Goal: Check status: Check status

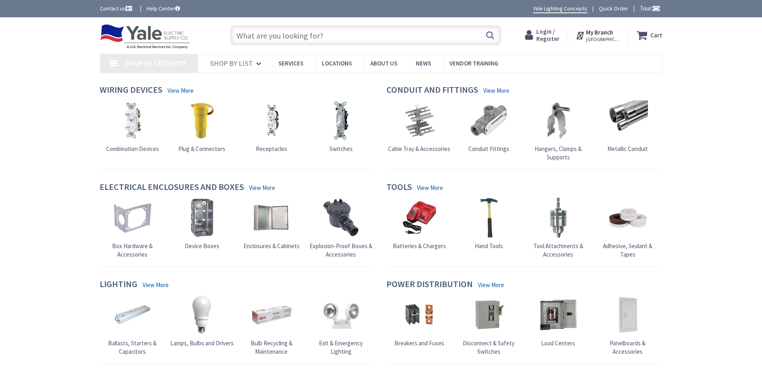
drag, startPoint x: 0, startPoint y: 0, endPoint x: 242, endPoint y: 40, distance: 245.5
click at [242, 40] on input "text" at bounding box center [365, 35] width 271 height 20
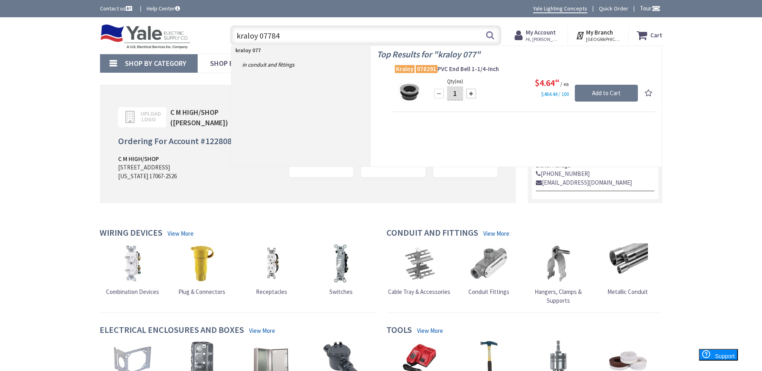
type input "kraloy 077849"
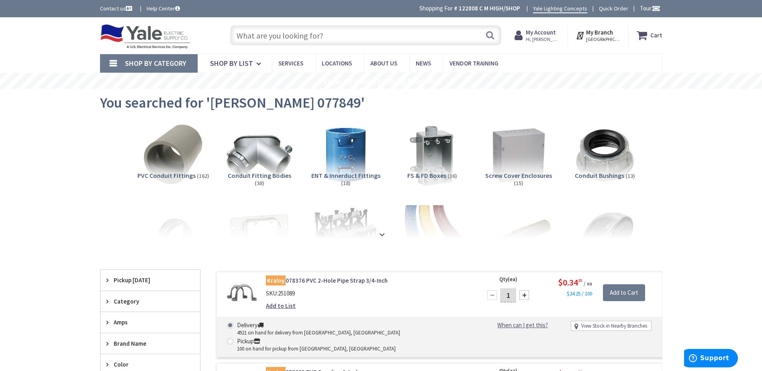
click at [308, 33] on input "text" at bounding box center [365, 35] width 271 height 20
click at [420, 178] on span "FS & FD Boxes" at bounding box center [426, 175] width 39 height 8
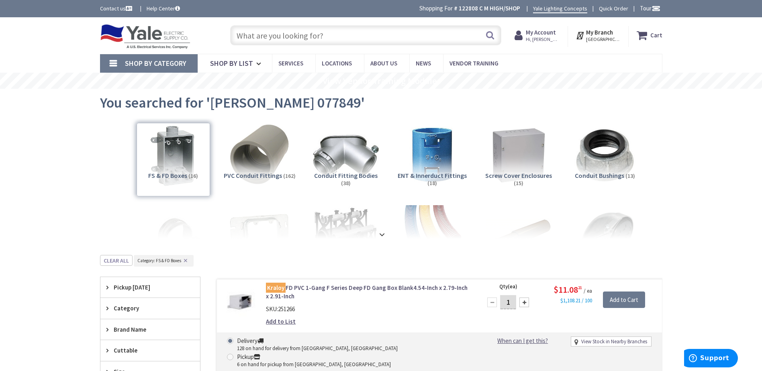
click at [280, 31] on input "text" at bounding box center [365, 35] width 271 height 20
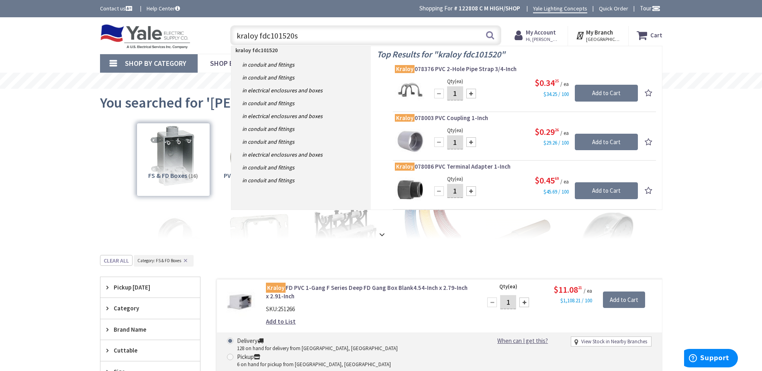
type input "kraloy fdc101520st"
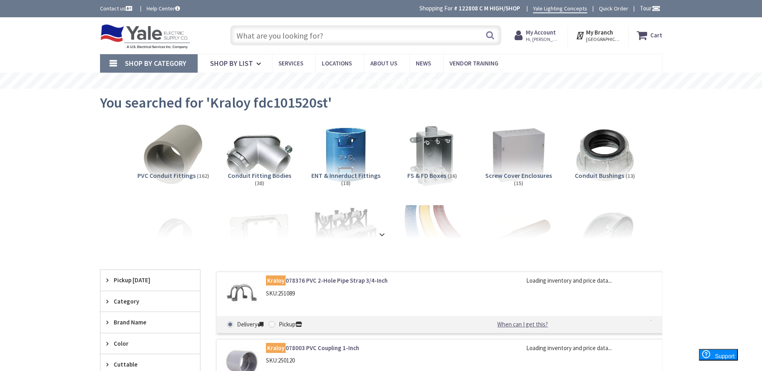
click at [446, 174] on h5 "FS & FD Boxes (16)" at bounding box center [432, 175] width 73 height 7
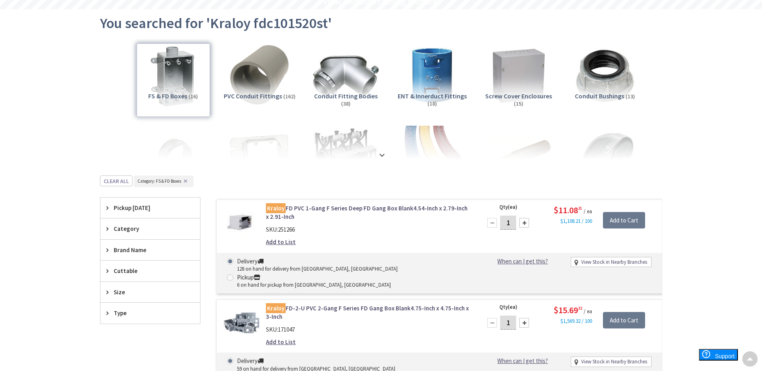
scroll to position [80, 0]
drag, startPoint x: 325, startPoint y: 204, endPoint x: 52, endPoint y: 217, distance: 273.0
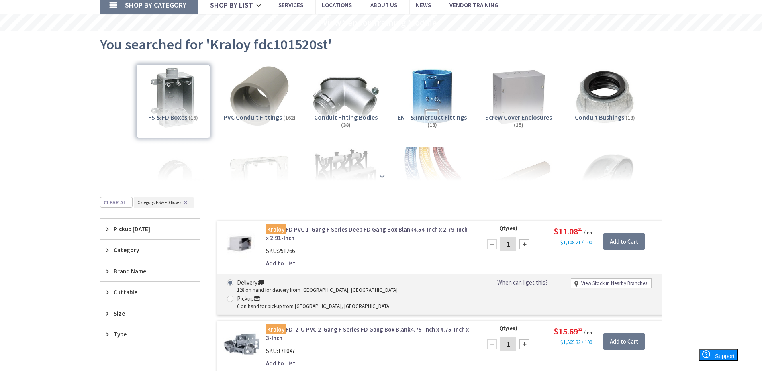
scroll to position [120, 0]
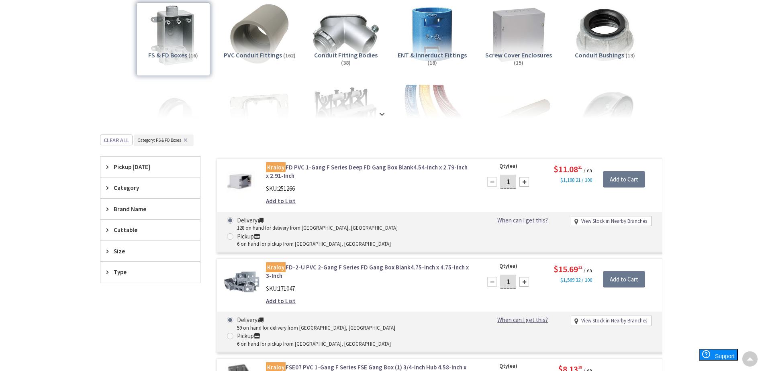
click at [306, 170] on link "Kraloy FD PVC 1-Gang F Series Deep FD Gang Box Blank4.54-Inch x 2.79-Inch x 2.9…" at bounding box center [368, 171] width 204 height 17
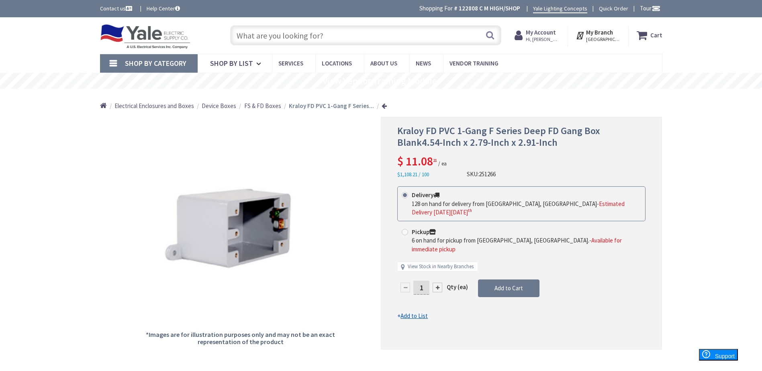
click at [555, 33] on strong "My Account" at bounding box center [541, 33] width 30 height 8
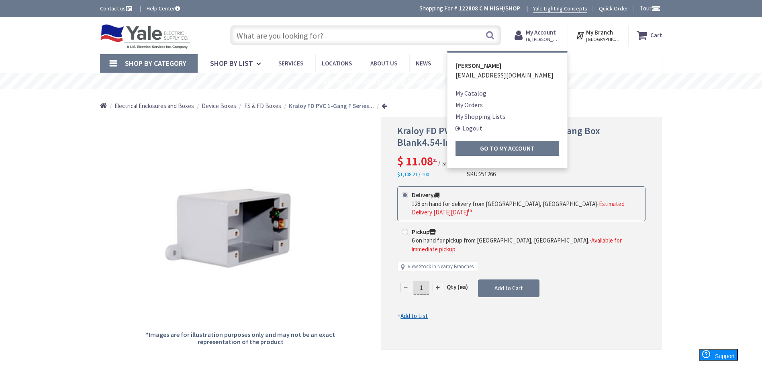
click at [479, 102] on link "My Orders" at bounding box center [468, 105] width 27 height 10
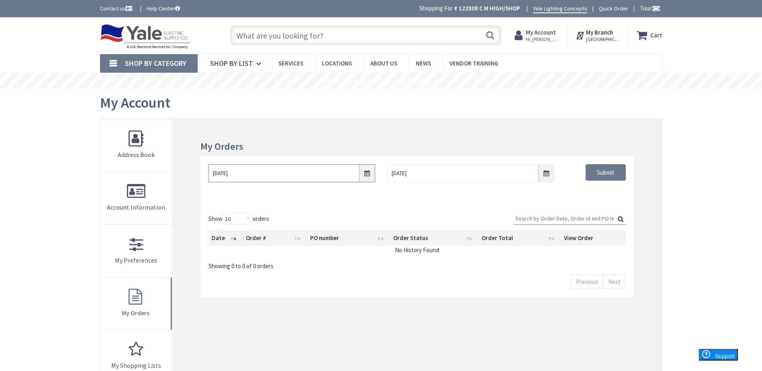
click at [366, 176] on input "8/27/2025" at bounding box center [291, 173] width 167 height 18
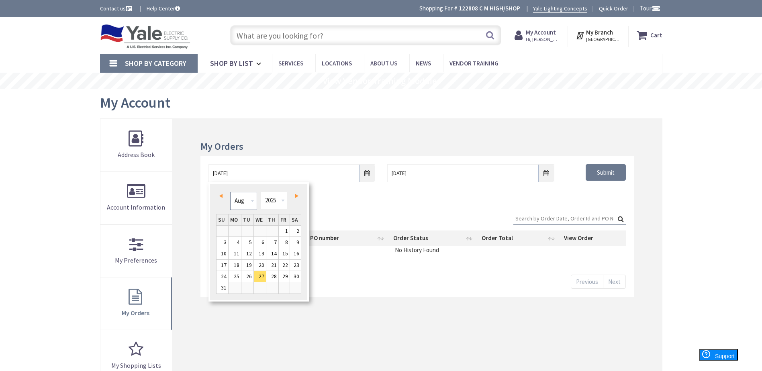
click at [251, 200] on select "Jan Feb Mar Apr May Jun Jul Aug Sep Oct Nov Dec" at bounding box center [243, 201] width 27 height 18
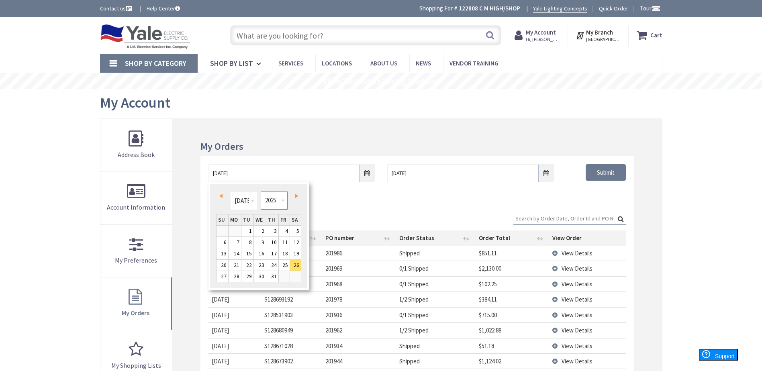
click at [278, 200] on select "1980 1981 1982 1983 1984 1985 1986 1987 1988 1989 1990 1991 1992 1993 1994 1995…" at bounding box center [274, 201] width 27 height 18
click at [240, 267] on link "22" at bounding box center [235, 265] width 12 height 11
type input "07/22/2024"
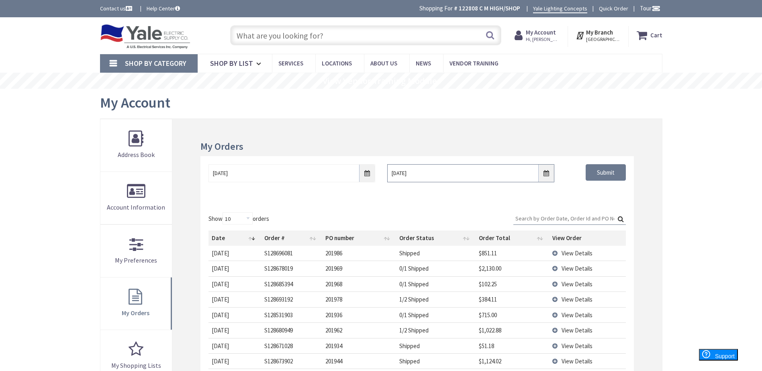
click at [549, 176] on input "9/3/2025" at bounding box center [470, 173] width 167 height 18
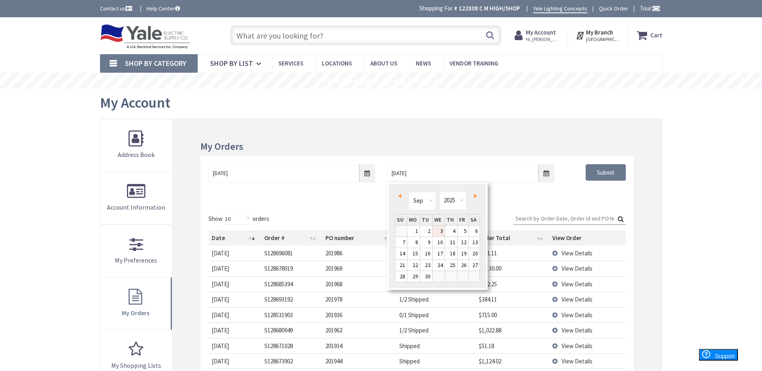
click at [402, 197] on link "Prev" at bounding box center [401, 196] width 11 height 11
click at [454, 195] on select "1980 1981 1982 1983 1984 1985 1986 1987 1988 1989 1990 1991 1992 1993 1994 1995…" at bounding box center [452, 201] width 27 height 18
click at [402, 284] on link "30" at bounding box center [401, 287] width 12 height 11
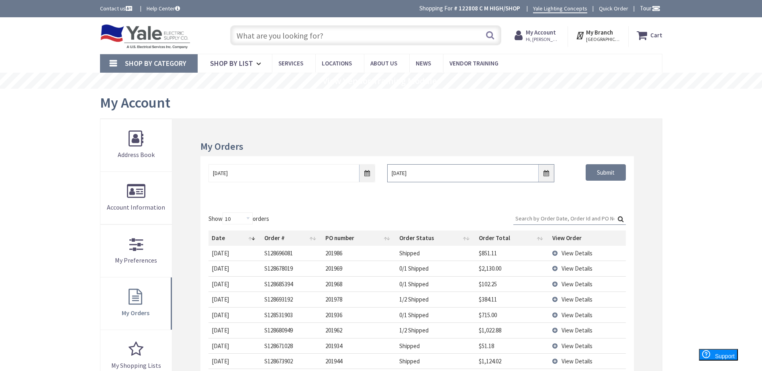
click at [497, 174] on input "06/30/2024" at bounding box center [470, 173] width 167 height 18
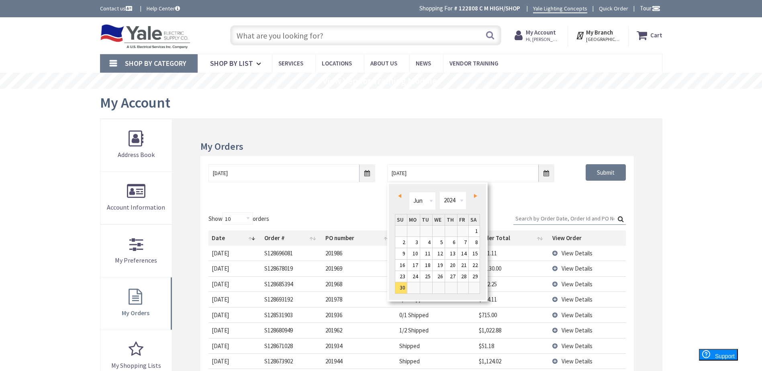
click at [473, 196] on link "Next" at bounding box center [473, 196] width 11 height 11
click at [438, 280] on link "31" at bounding box center [439, 276] width 12 height 11
type input "07/31/2024"
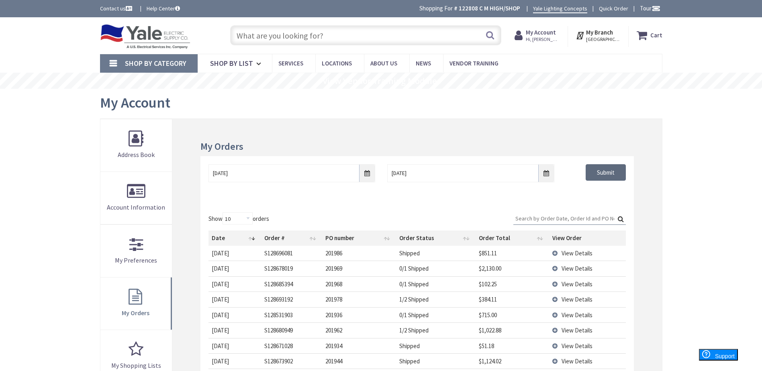
click at [594, 172] on input "Submit" at bounding box center [606, 172] width 40 height 17
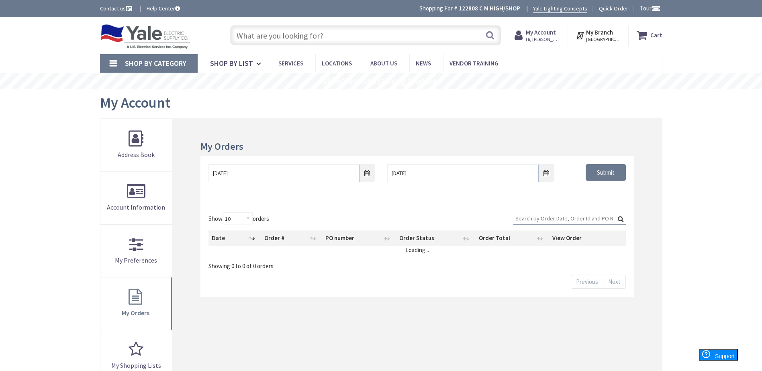
click at [571, 223] on input "Search:" at bounding box center [569, 218] width 112 height 12
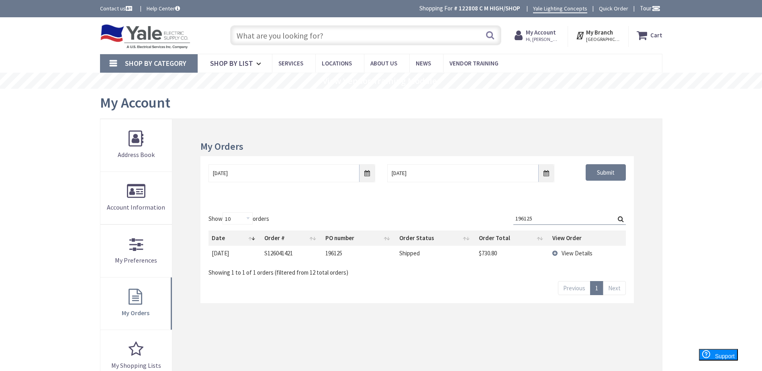
type input "196125"
click at [557, 251] on td "View Details" at bounding box center [587, 253] width 77 height 15
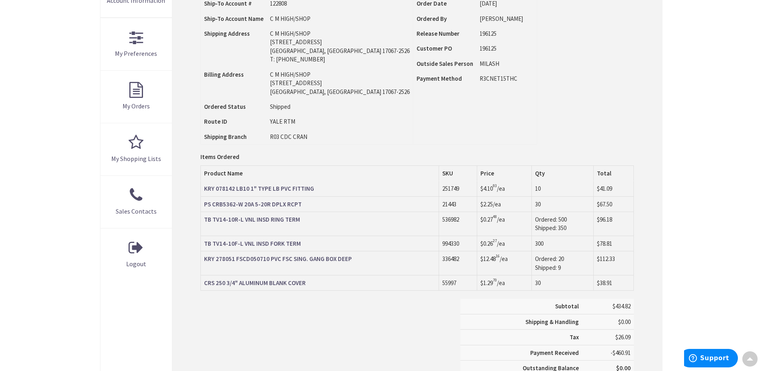
scroll to position [201, 0]
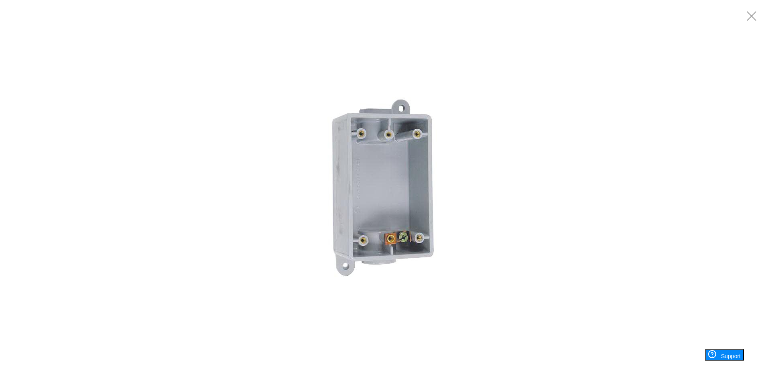
click at [359, 184] on img at bounding box center [383, 185] width 241 height 241
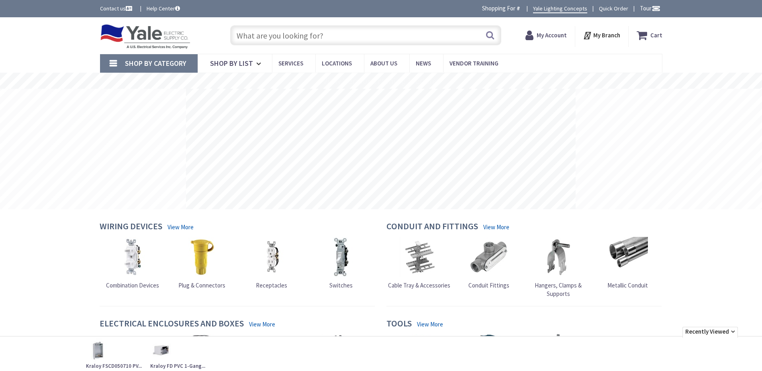
drag, startPoint x: 0, startPoint y: 0, endPoint x: 562, endPoint y: 38, distance: 563.6
click at [563, 38] on strong "My Account" at bounding box center [552, 35] width 30 height 8
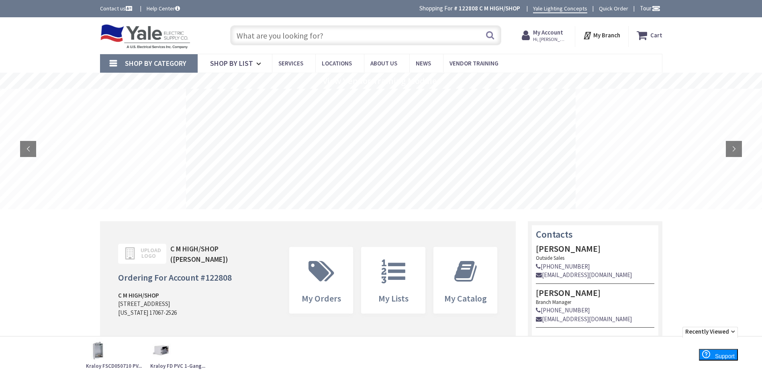
click at [541, 31] on strong "My Account" at bounding box center [548, 33] width 30 height 8
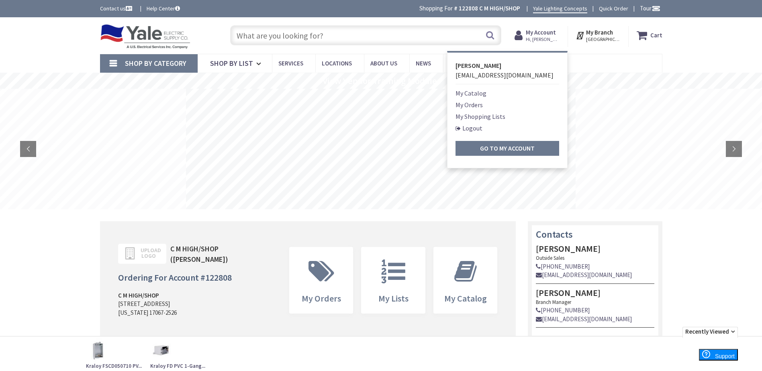
click at [482, 105] on link "My Orders" at bounding box center [468, 105] width 27 height 10
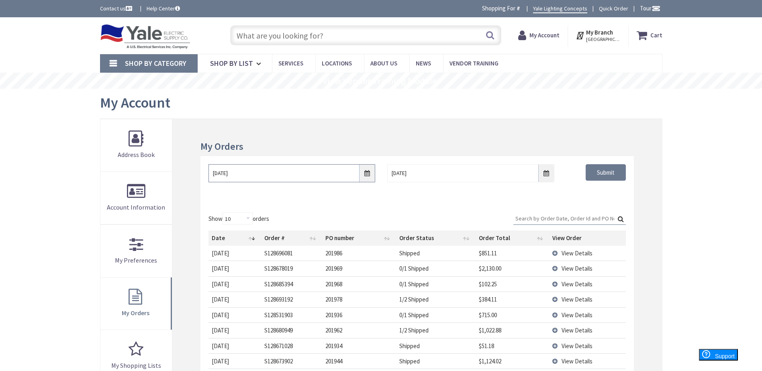
click at [366, 176] on input "8/27/2025" at bounding box center [291, 173] width 167 height 18
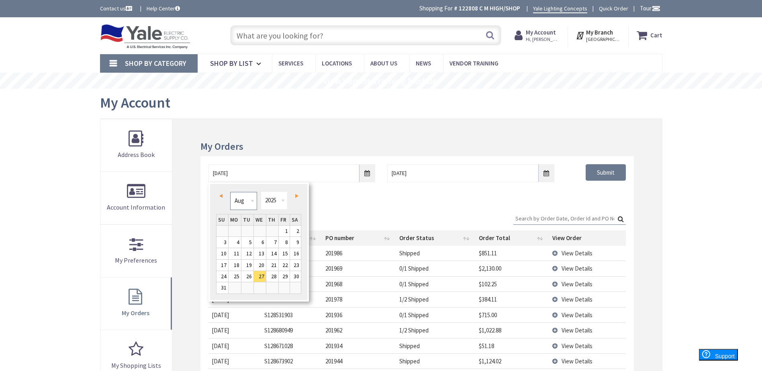
click at [250, 201] on select "Jan Feb Mar Apr May Jun Jul Aug Sep Oct Nov Dec" at bounding box center [243, 201] width 27 height 18
click at [276, 197] on select "1980 1981 1982 1983 1984 1985 1986 1987 1988 1989 1990 1991 1992 1993 1994 1995…" at bounding box center [274, 201] width 27 height 18
click at [229, 266] on link "22" at bounding box center [235, 265] width 12 height 11
type input "07/22/2024"
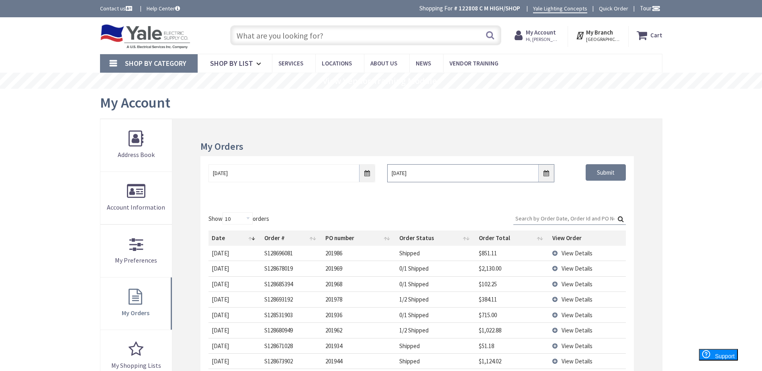
click at [541, 177] on input "9/3/2025" at bounding box center [470, 173] width 167 height 18
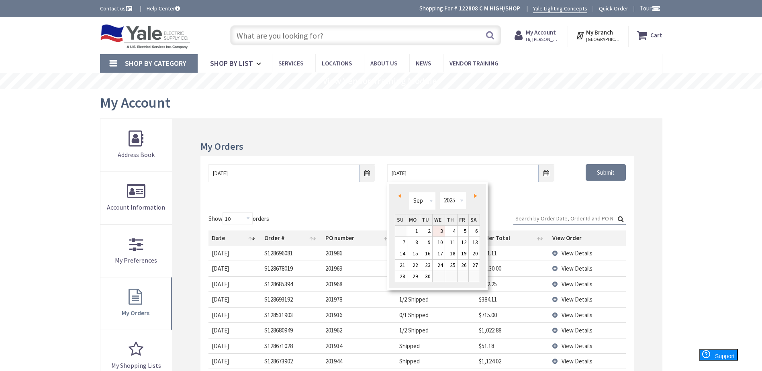
click at [401, 194] on link "Prev" at bounding box center [401, 196] width 11 height 11
click at [400, 194] on link "Prev" at bounding box center [401, 196] width 11 height 11
click at [452, 200] on select "1980 1981 1982 1983 1984 1985 1986 1987 1988 1989 1990 1991 1992 1993 1994 1995…" at bounding box center [452, 201] width 27 height 18
click at [474, 193] on link "Next" at bounding box center [473, 196] width 11 height 11
click at [441, 276] on link "31" at bounding box center [439, 276] width 12 height 11
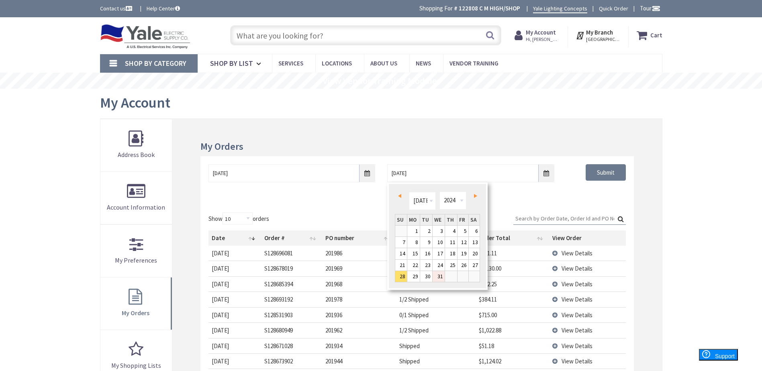
type input "07/31/2024"
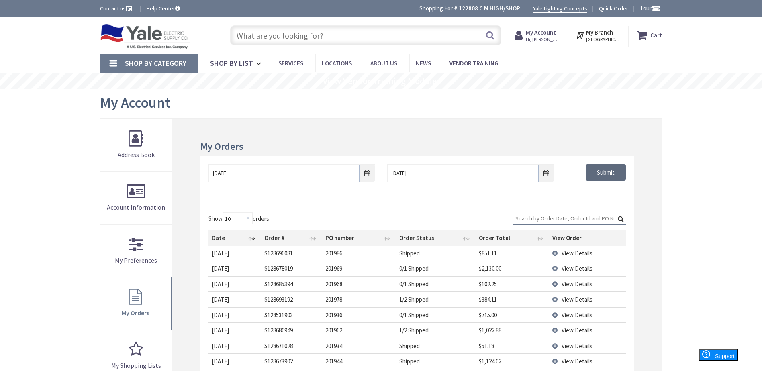
click at [606, 175] on input "Submit" at bounding box center [606, 172] width 40 height 17
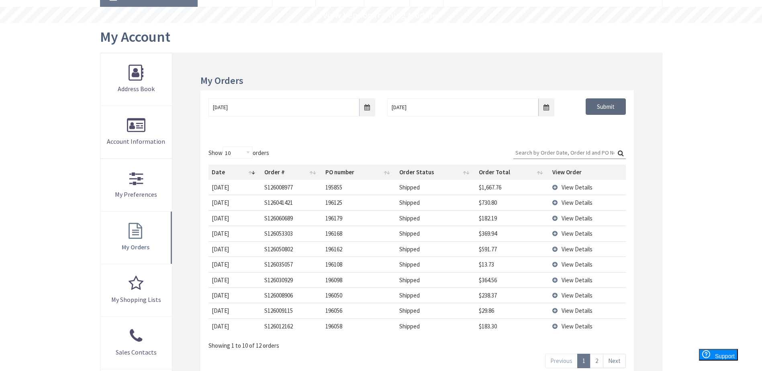
scroll to position [80, 0]
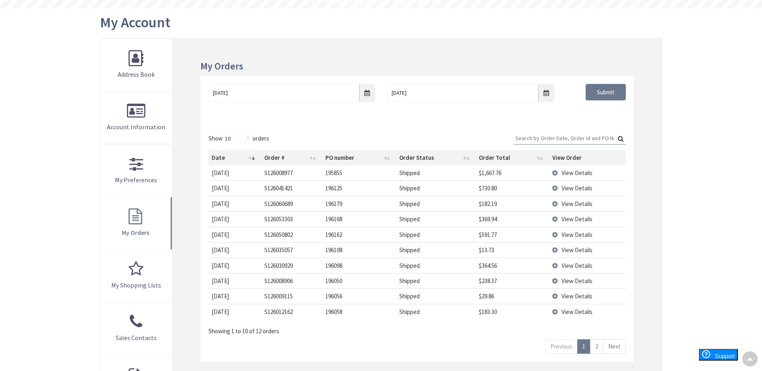
click at [561, 188] on td "View Details" at bounding box center [587, 187] width 77 height 15
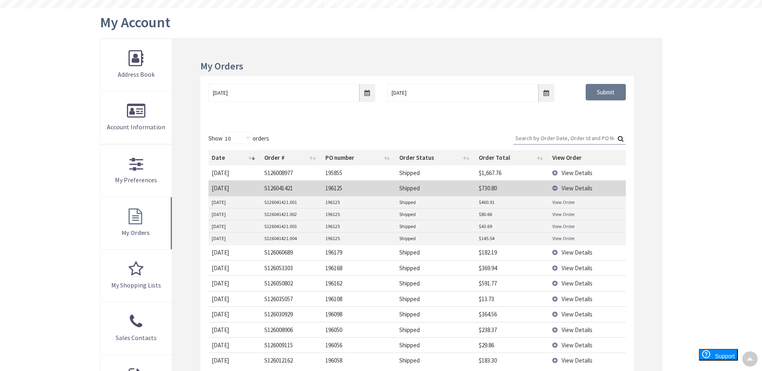
click at [561, 205] on link "View Order" at bounding box center [563, 202] width 22 height 7
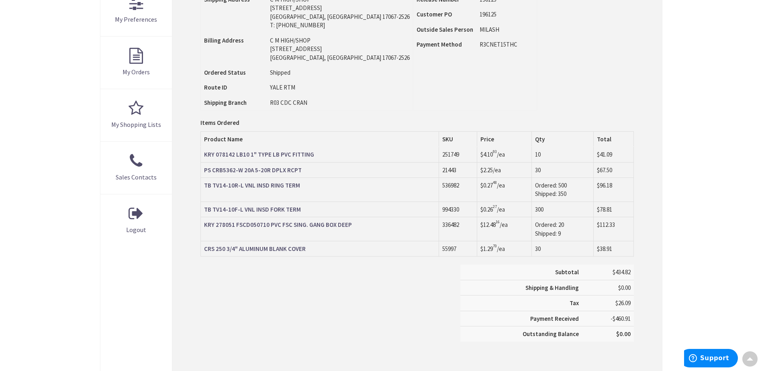
click at [291, 228] on strong "KRY 278051 FSCD050710 PVC FSC SING. GANG BOX DEEP" at bounding box center [278, 225] width 148 height 8
